Goal: Information Seeking & Learning: Learn about a topic

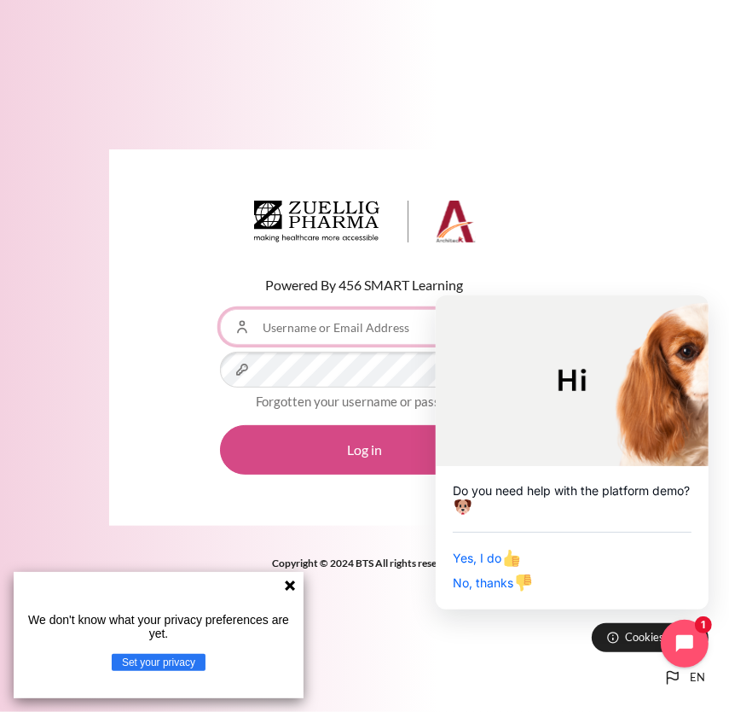
type input "[EMAIL_ADDRESS][DOMAIN_NAME]"
click at [425, 439] on button "Log in" at bounding box center [365, 449] width 290 height 49
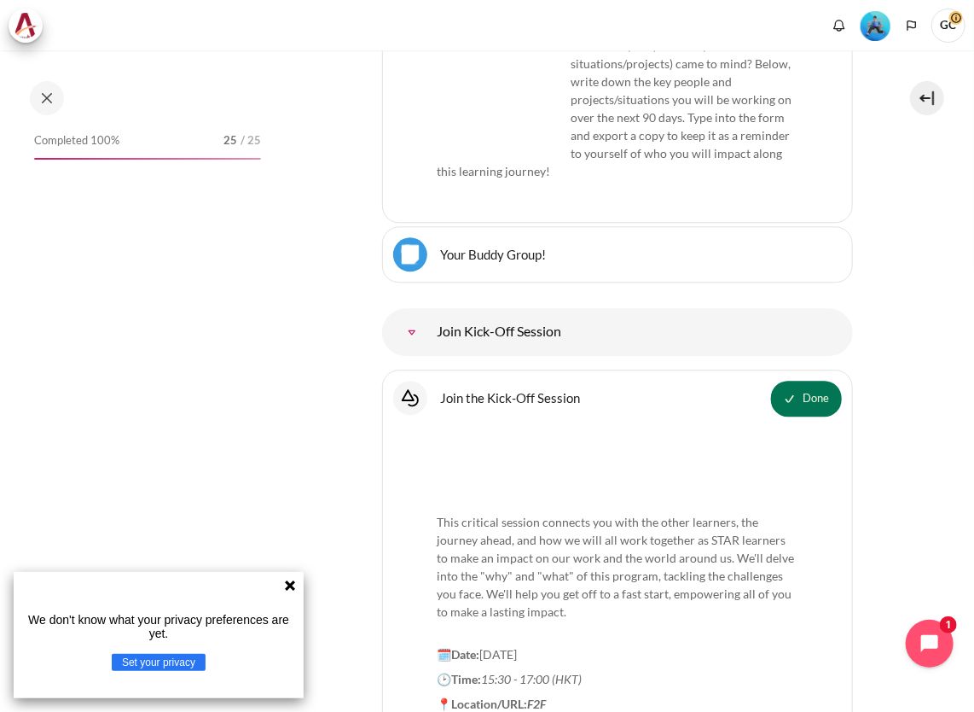
scroll to position [1331, 0]
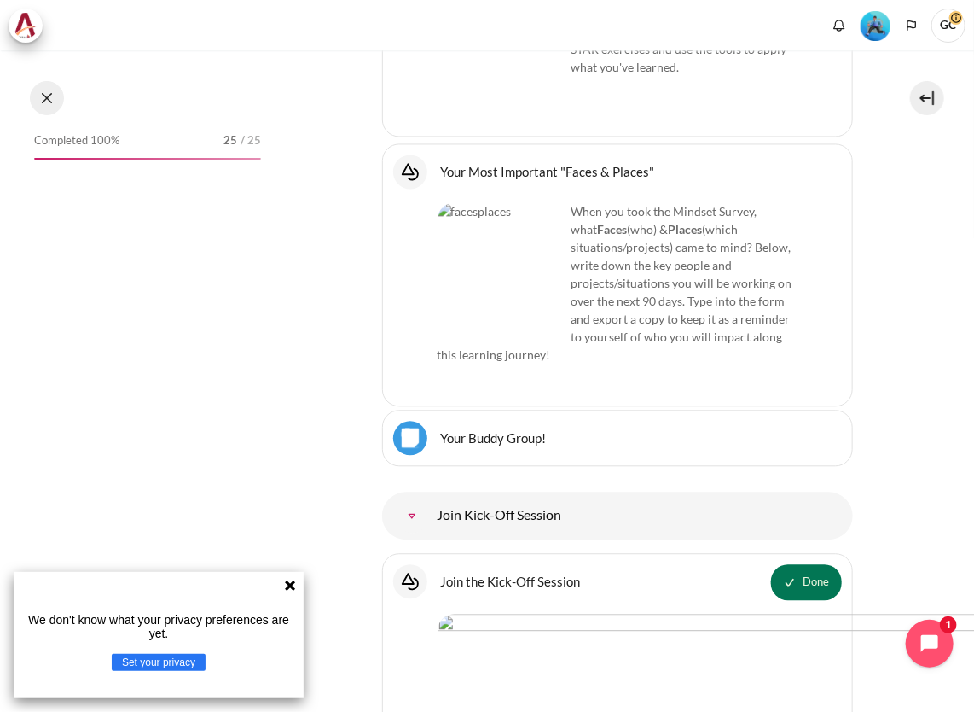
click at [51, 99] on button at bounding box center [47, 98] width 34 height 34
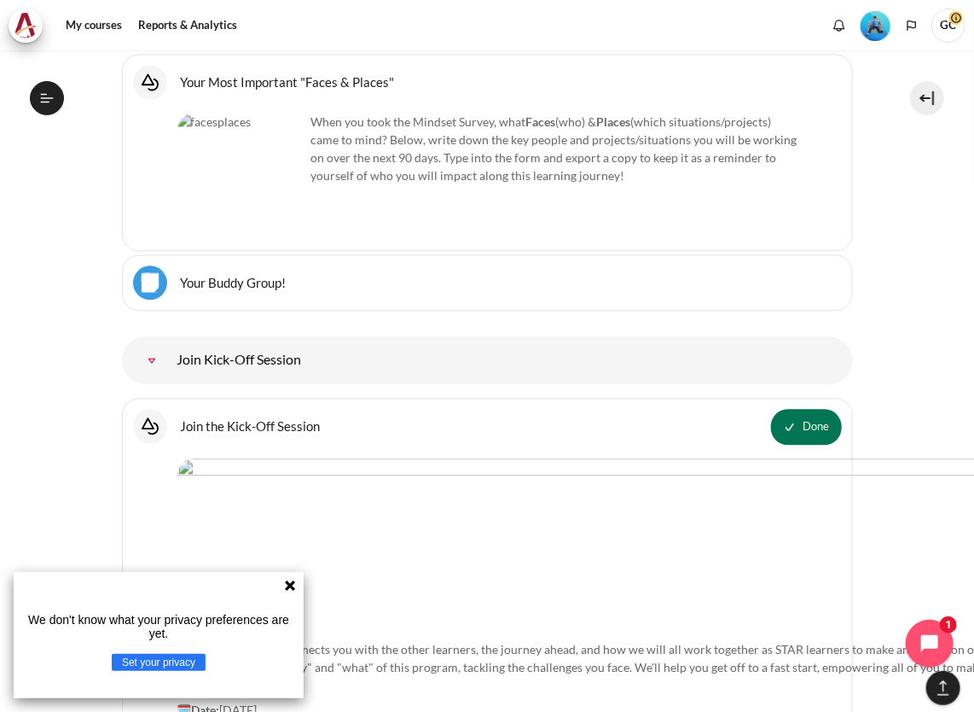
scroll to position [187, 0]
click at [288, 590] on icon at bounding box center [290, 585] width 14 height 14
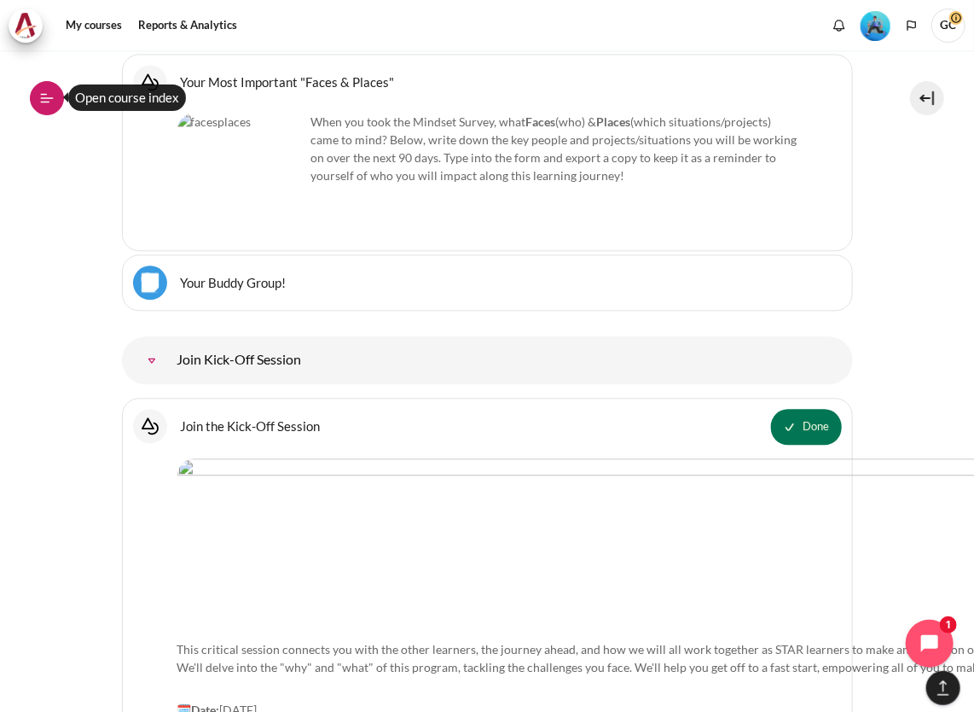
click at [52, 98] on icon at bounding box center [47, 97] width 13 height 1
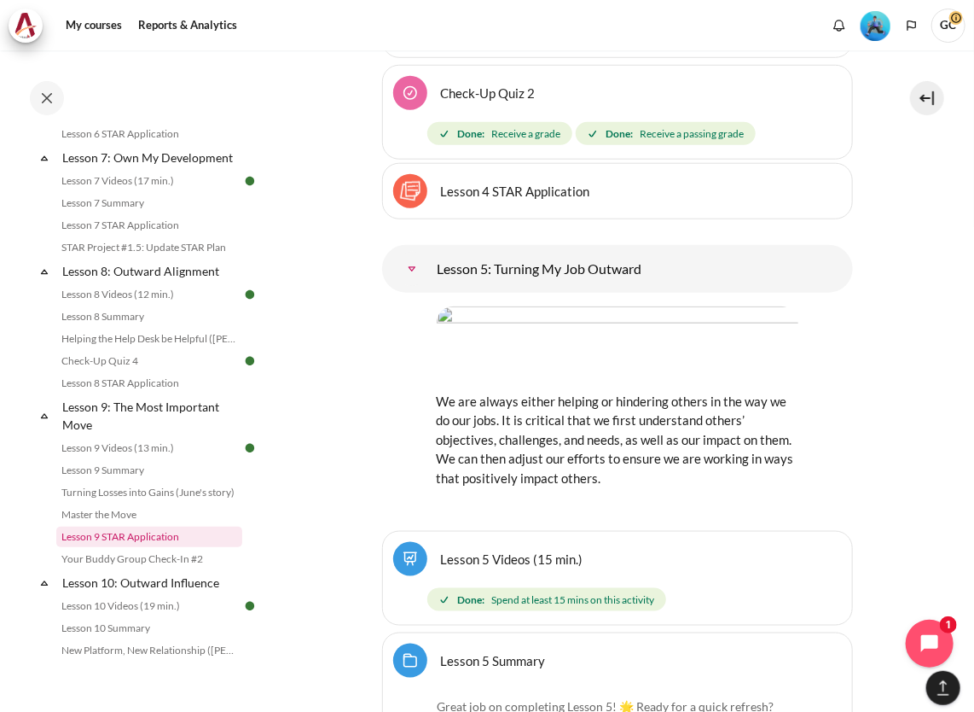
scroll to position [1194, 0]
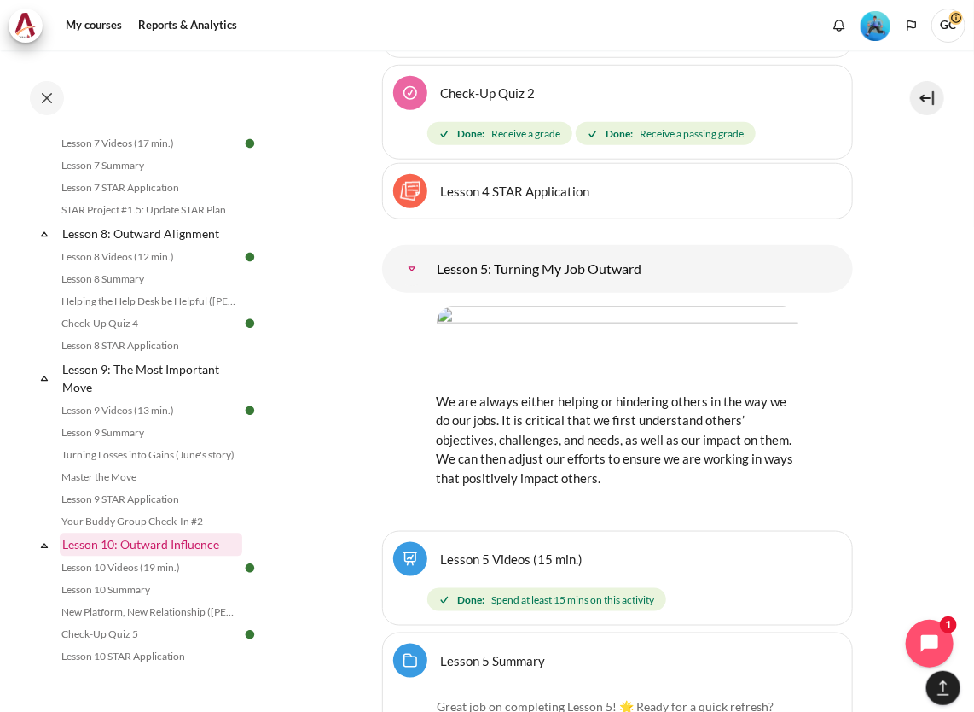
click at [195, 556] on link "Lesson 10: Outward Influence" at bounding box center [151, 544] width 183 height 23
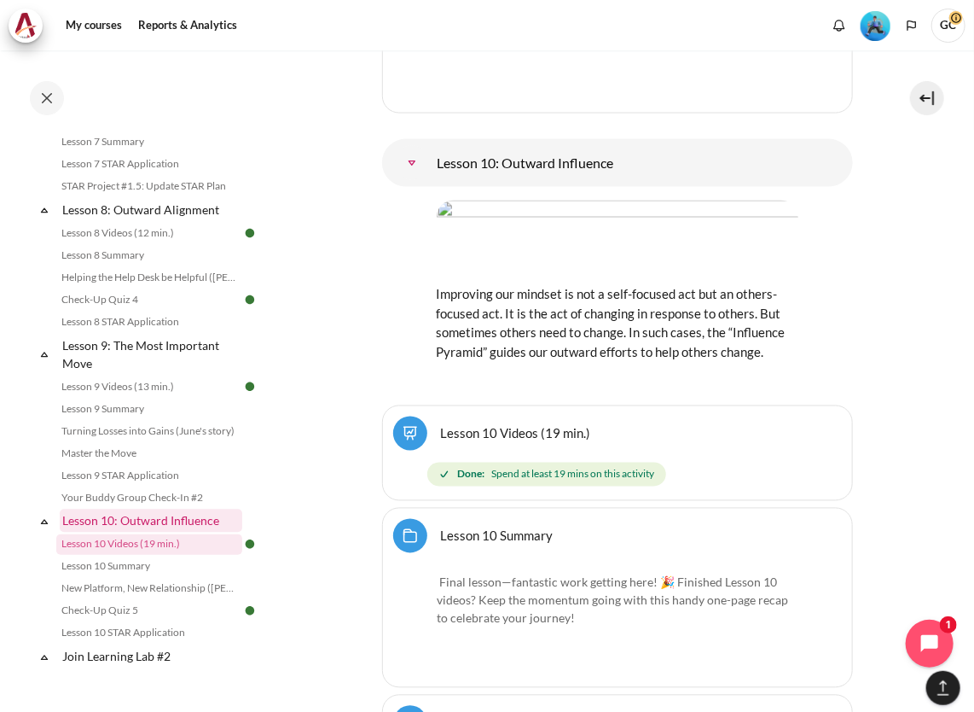
click at [181, 532] on link "Lesson 10: Outward Influence" at bounding box center [151, 520] width 183 height 23
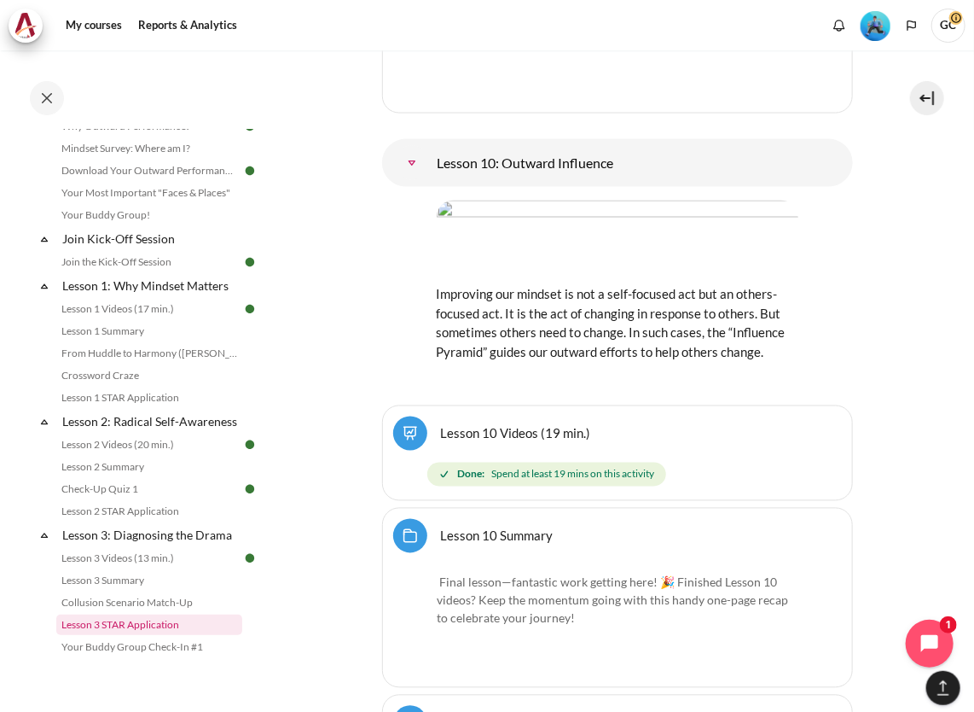
scroll to position [0, 0]
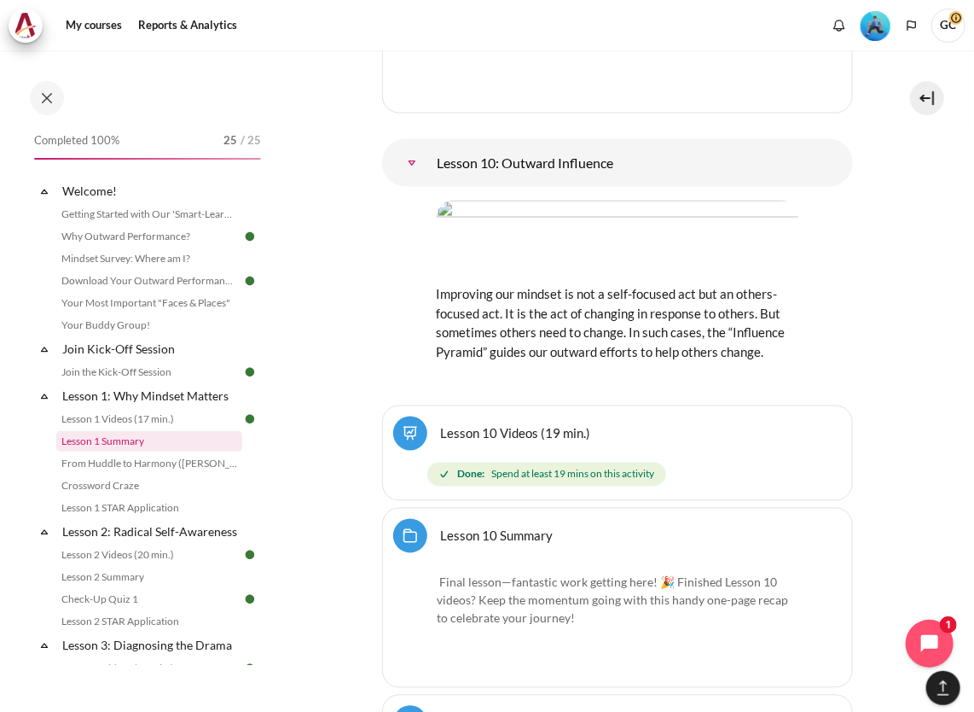
click at [106, 442] on link "Lesson 1 Summary" at bounding box center [149, 441] width 186 height 20
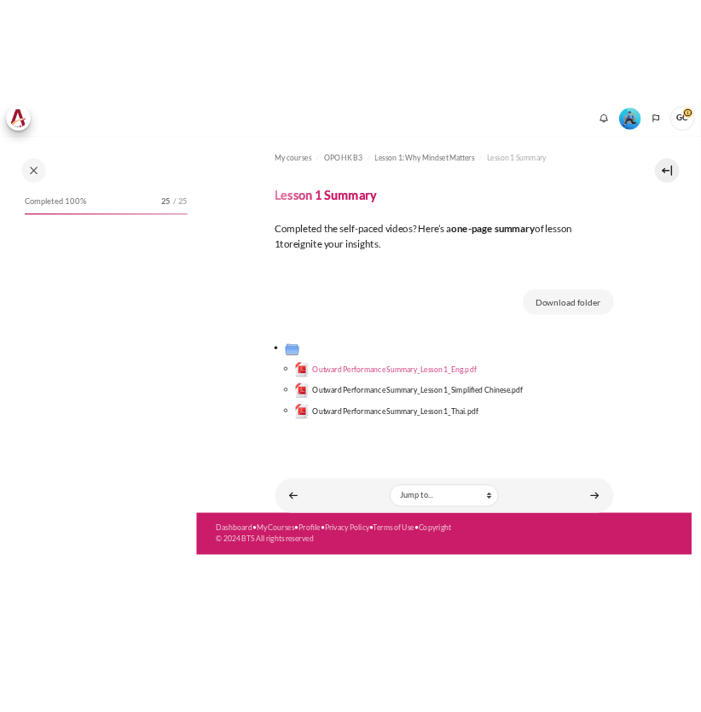
scroll to position [44, 0]
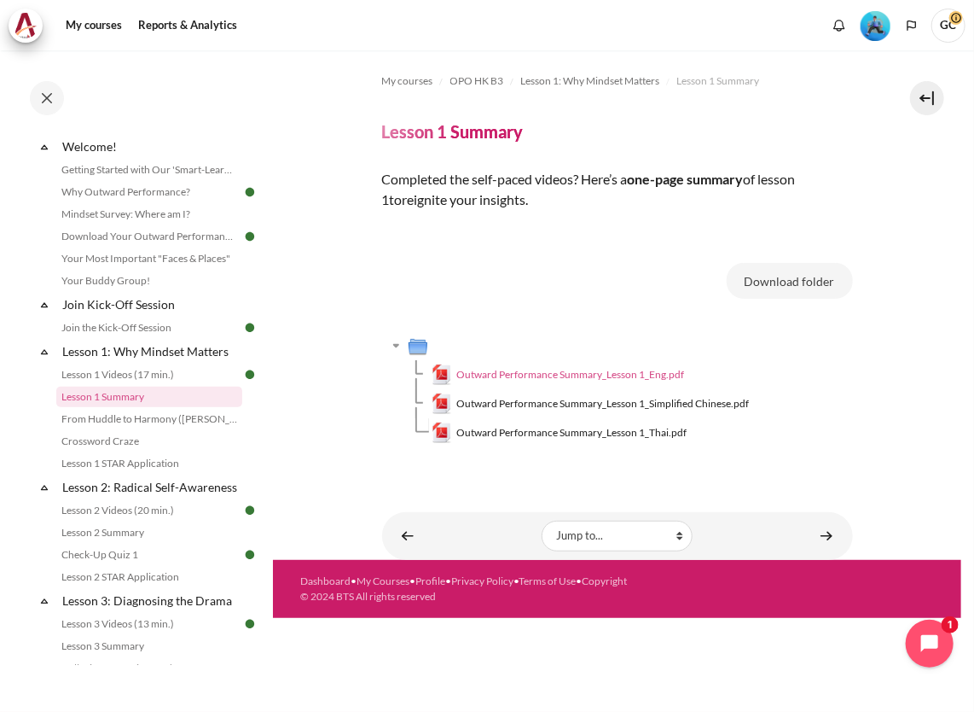
click at [518, 373] on span "Outward Performance Summary_Lesson 1_Eng.pdf" at bounding box center [570, 374] width 228 height 15
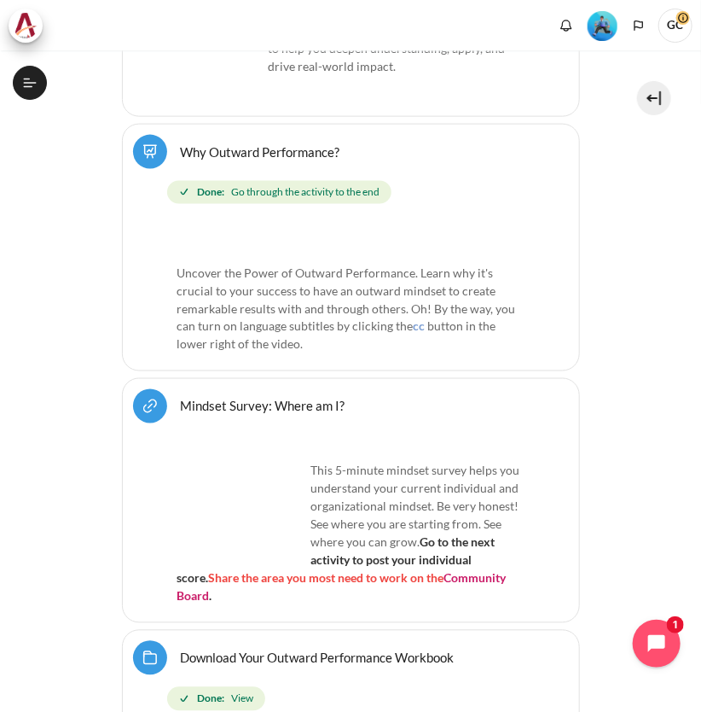
scroll to position [645, 0]
